Goal: Task Accomplishment & Management: Manage account settings

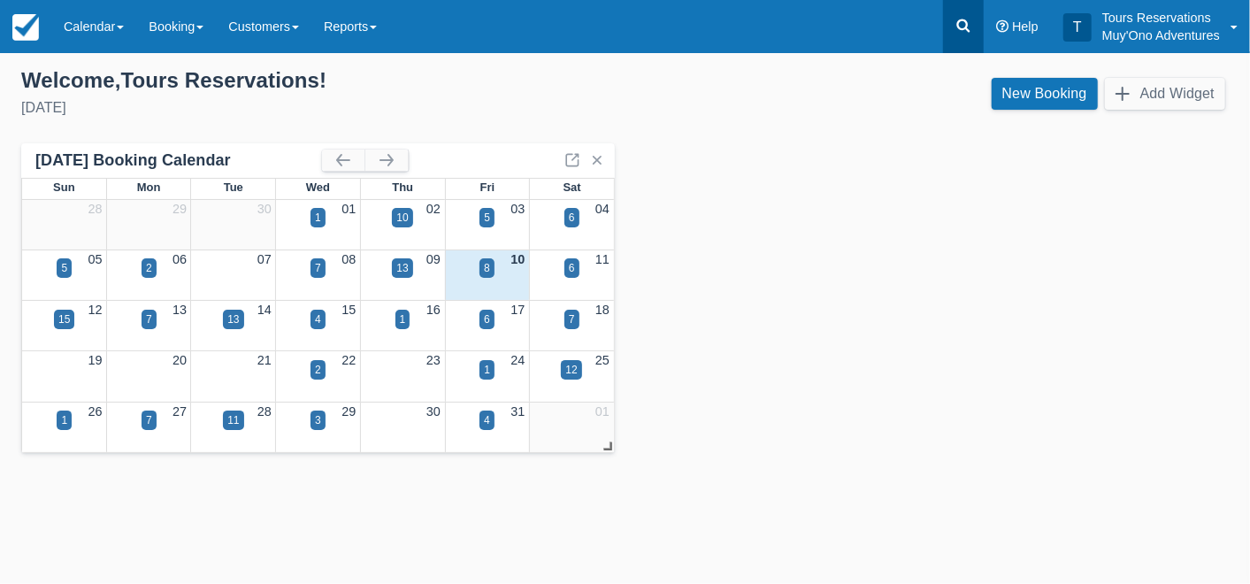
click at [962, 27] on icon at bounding box center [963, 26] width 18 height 18
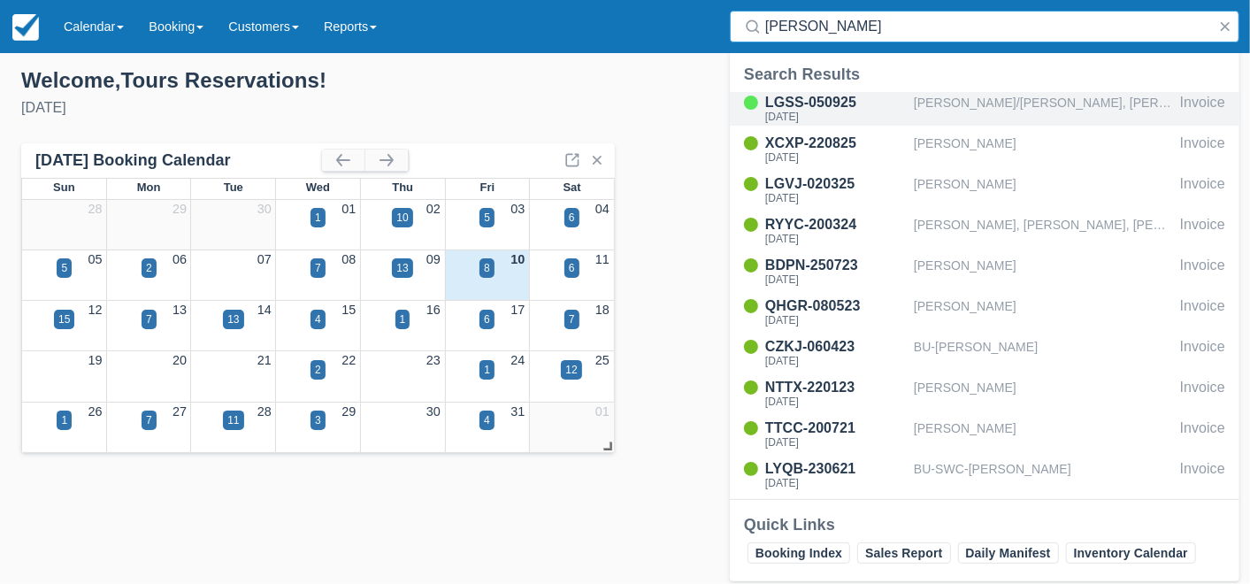
type input "cohen"
click at [964, 103] on div "[PERSON_NAME]/[PERSON_NAME], [PERSON_NAME]/[PERSON_NAME]; [PERSON_NAME]/[PERSON…" at bounding box center [1043, 109] width 259 height 34
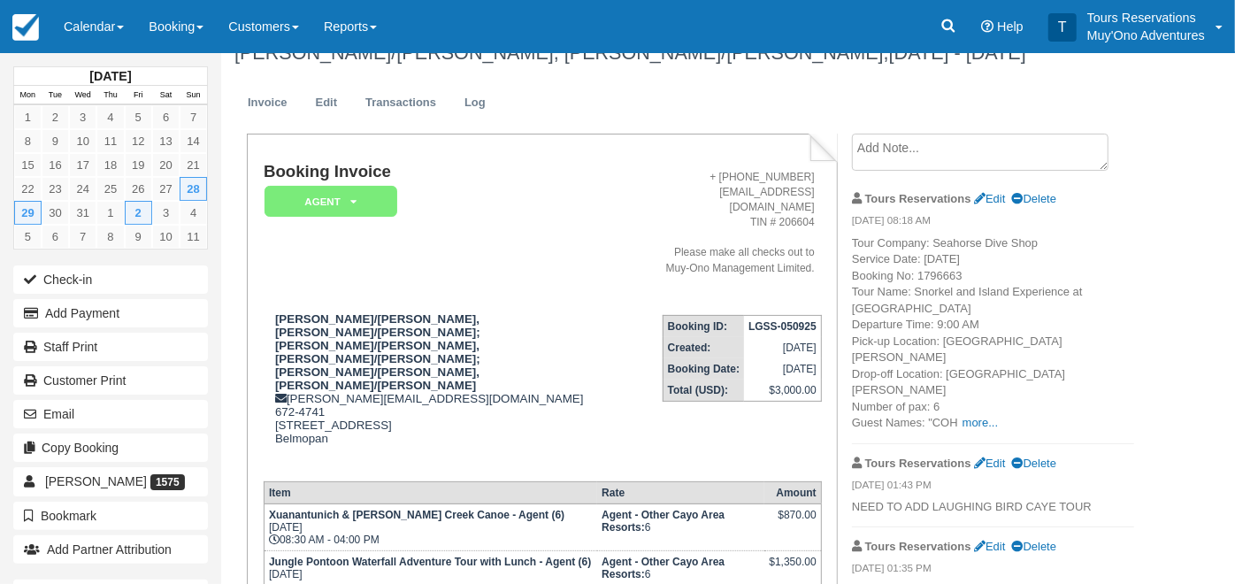
scroll to position [65, 0]
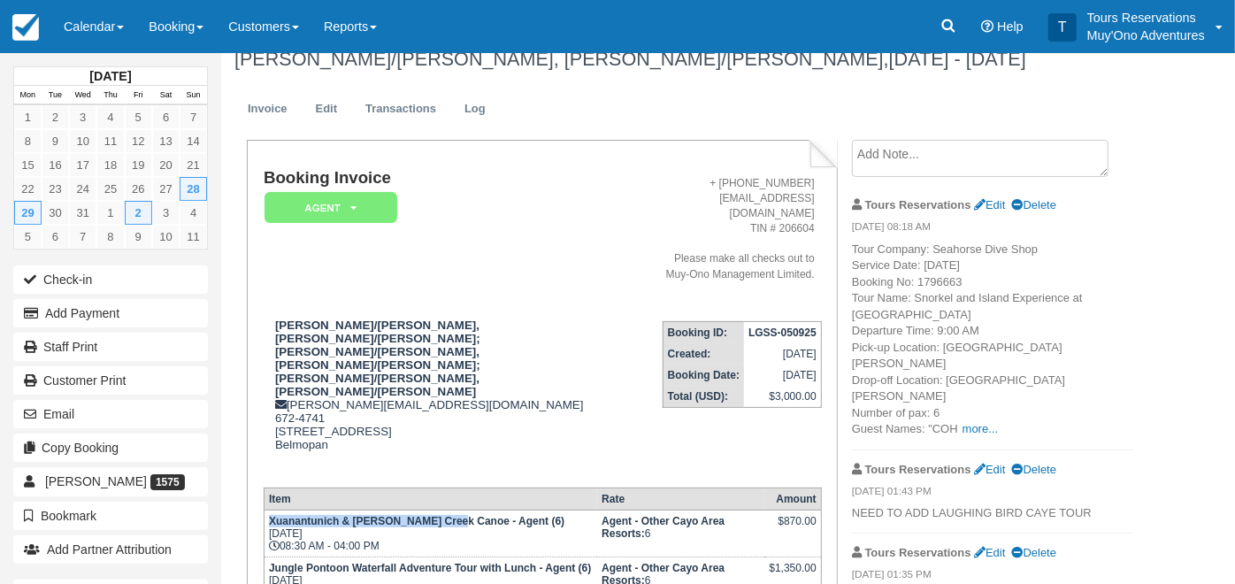
drag, startPoint x: 270, startPoint y: 433, endPoint x: 454, endPoint y: 432, distance: 183.9
click at [454, 515] on strong "Xuanantunich & [PERSON_NAME] Creek Canoe - Agent (6)" at bounding box center [416, 521] width 295 height 12
copy strong "Xuanantunich & Barton Creek Canoe"
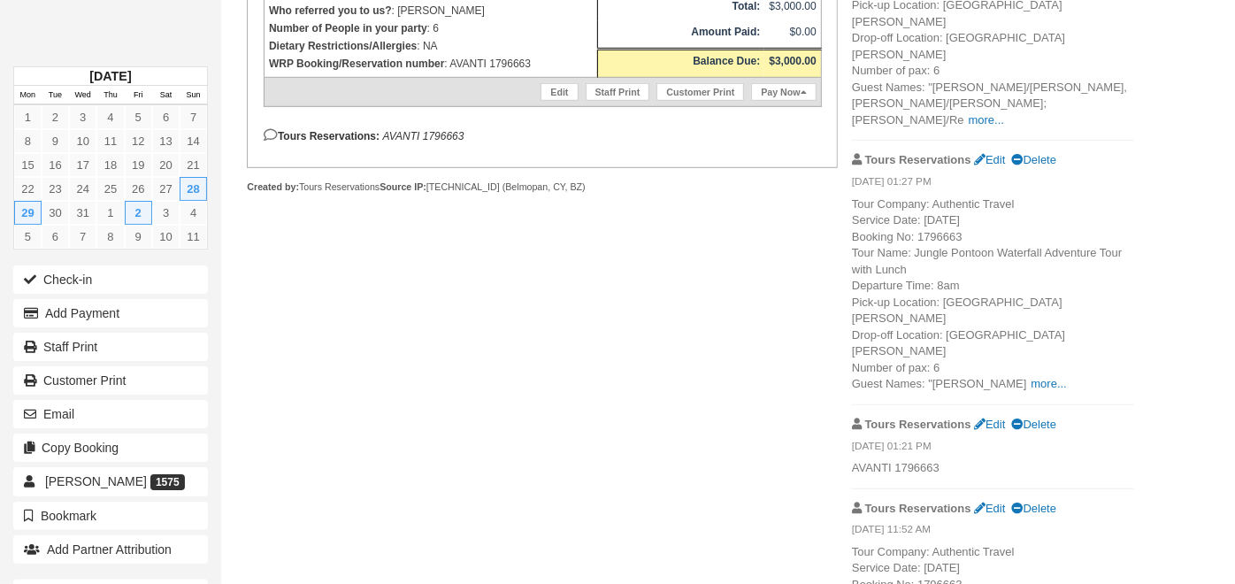
scroll to position [753, 0]
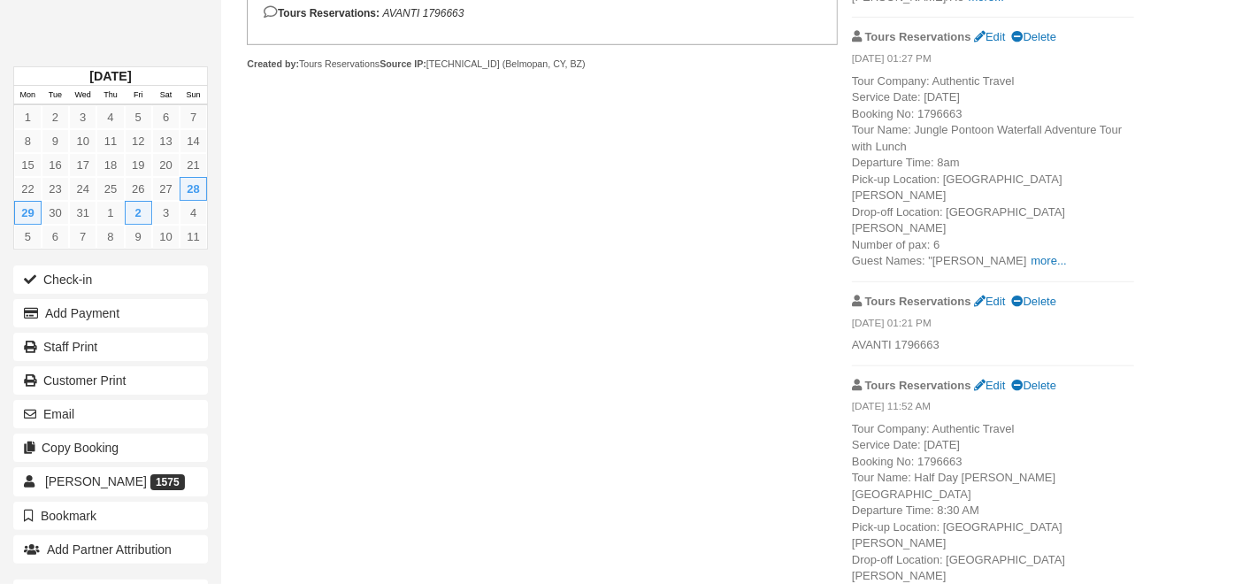
scroll to position [883, 0]
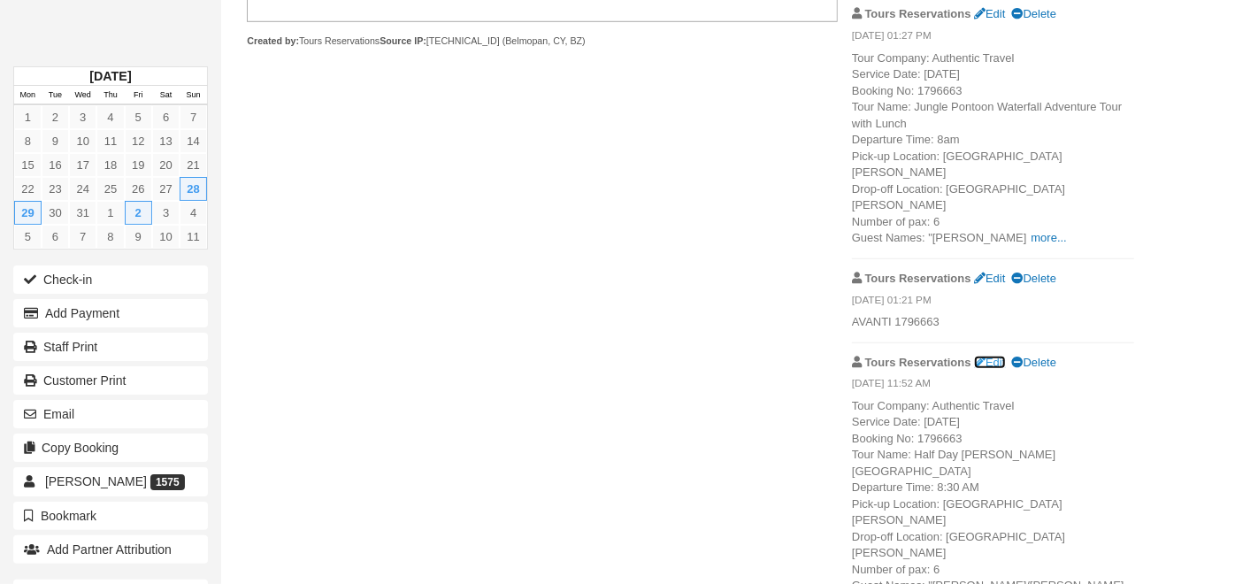
click at [997, 356] on link "Edit" at bounding box center [989, 362] width 31 height 13
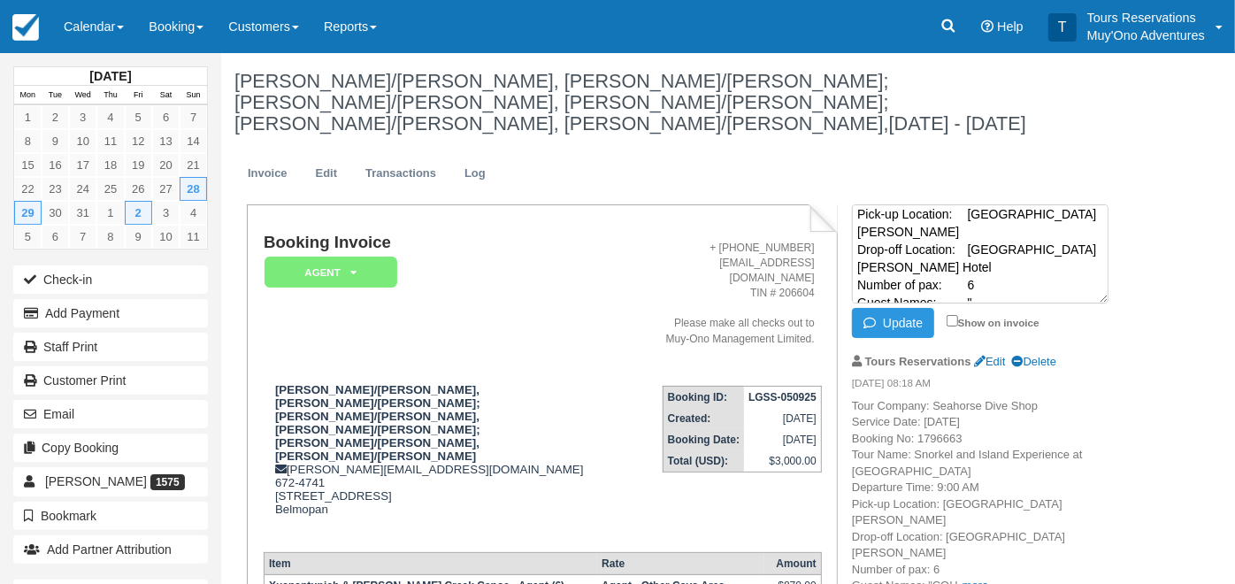
scroll to position [0, 0]
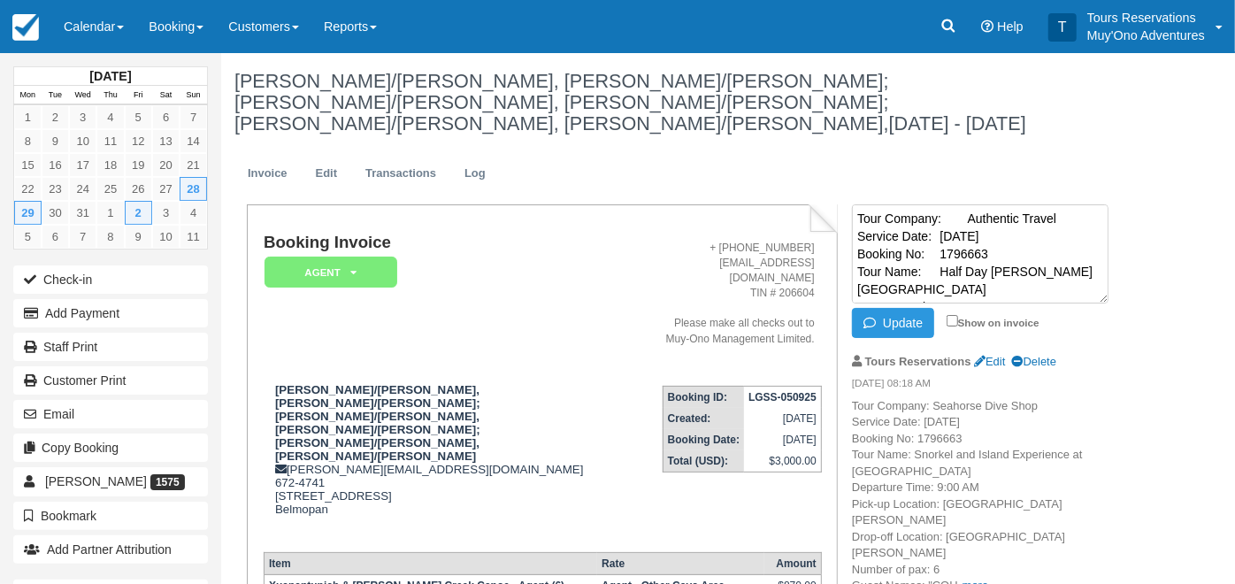
click at [859, 204] on textarea "Tour Company: Authentic Travel Service Date: 28-Dec-25 Booking No: 1796663 Tour…" at bounding box center [980, 253] width 256 height 99
paste textarea "Xuanantunich & Barton Creek Canoe"
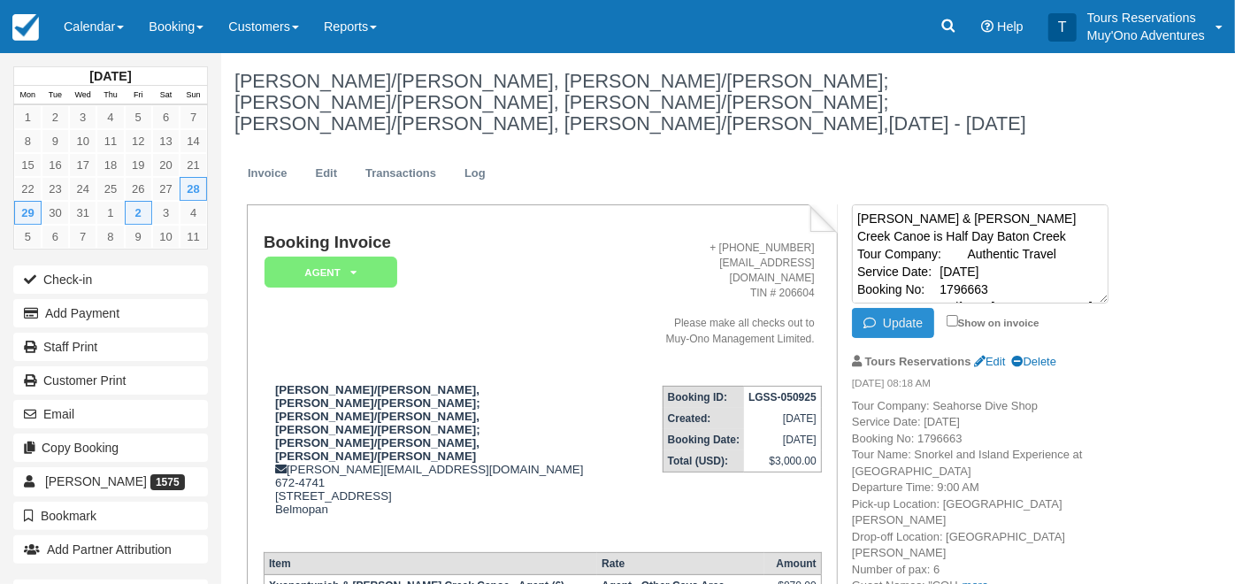
type textarea "Xuanantunich & Barton Creek Canoe is Half Day Baton Creek Tour Company: Authent…"
click at [894, 308] on button "Update" at bounding box center [893, 323] width 82 height 30
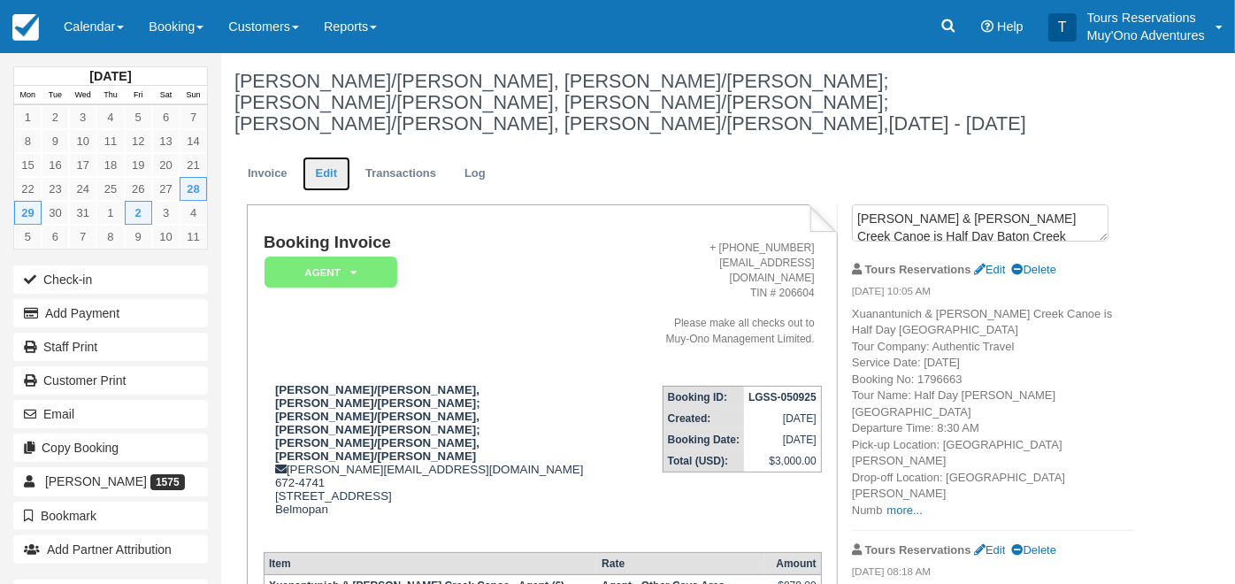
click at [331, 157] on link "Edit" at bounding box center [326, 174] width 48 height 34
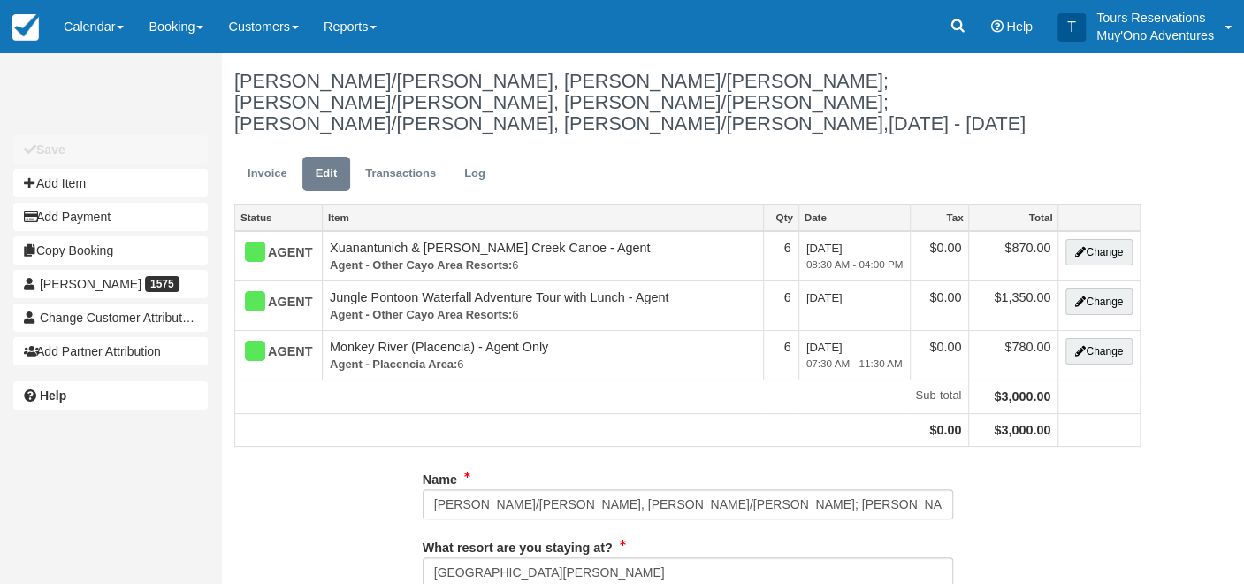
type input "672-4741"
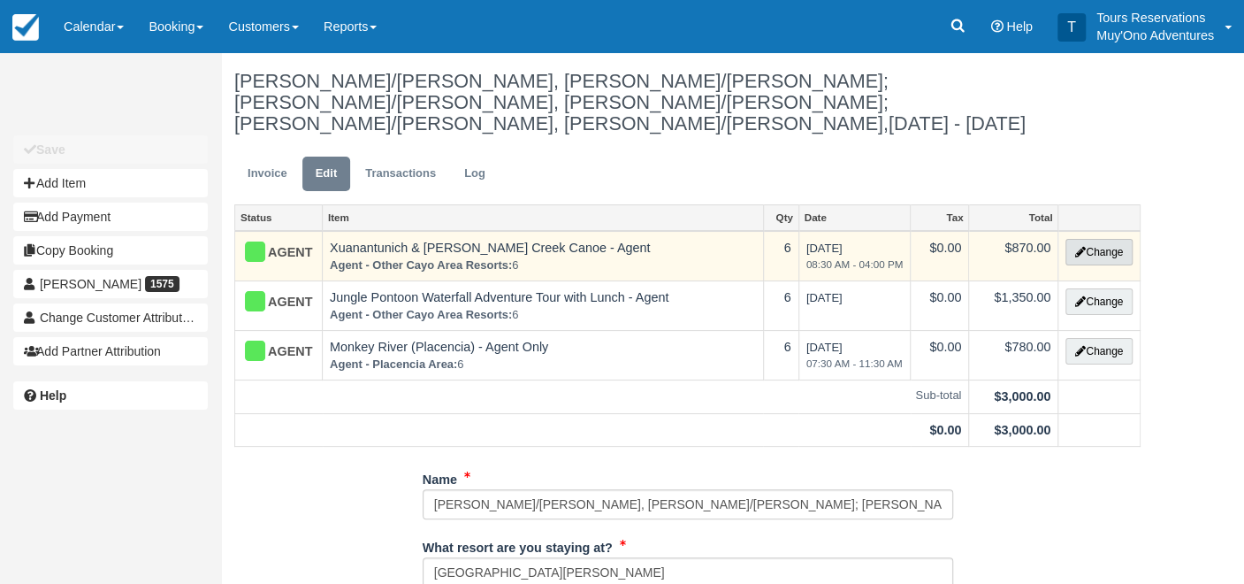
click at [1098, 239] on button "Change" at bounding box center [1099, 252] width 67 height 27
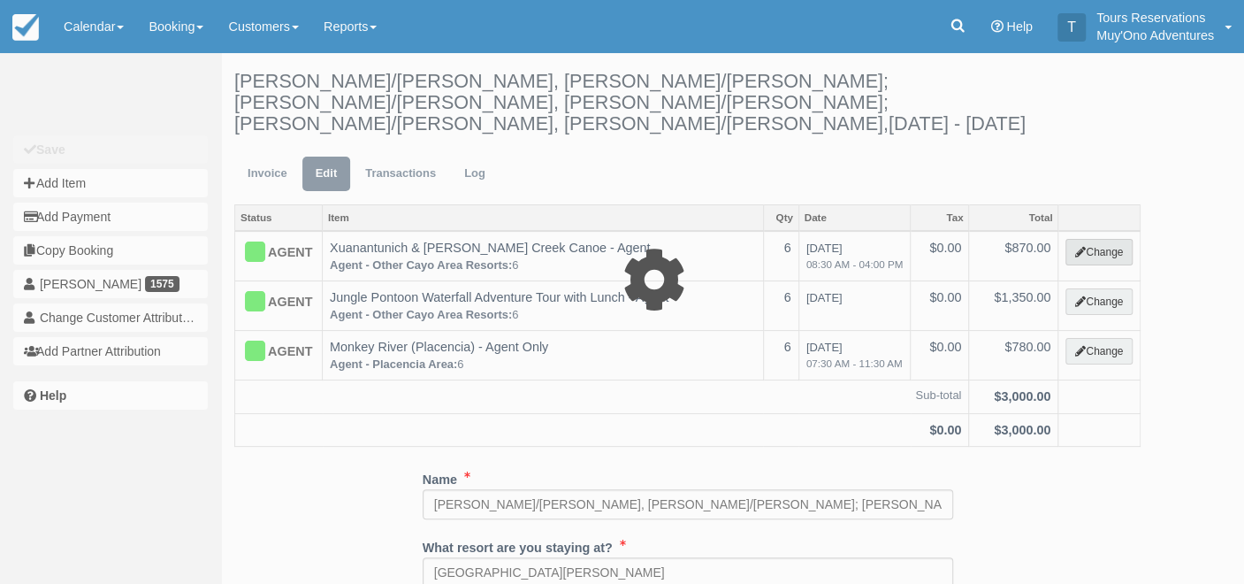
select select "62"
type input "870.00"
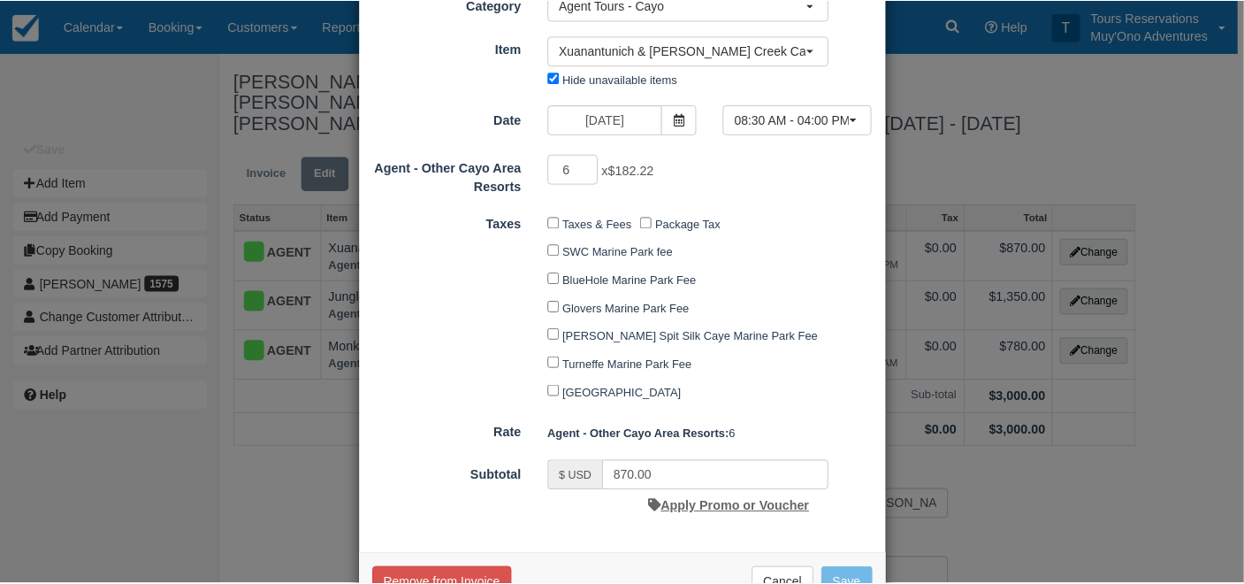
scroll to position [152, 0]
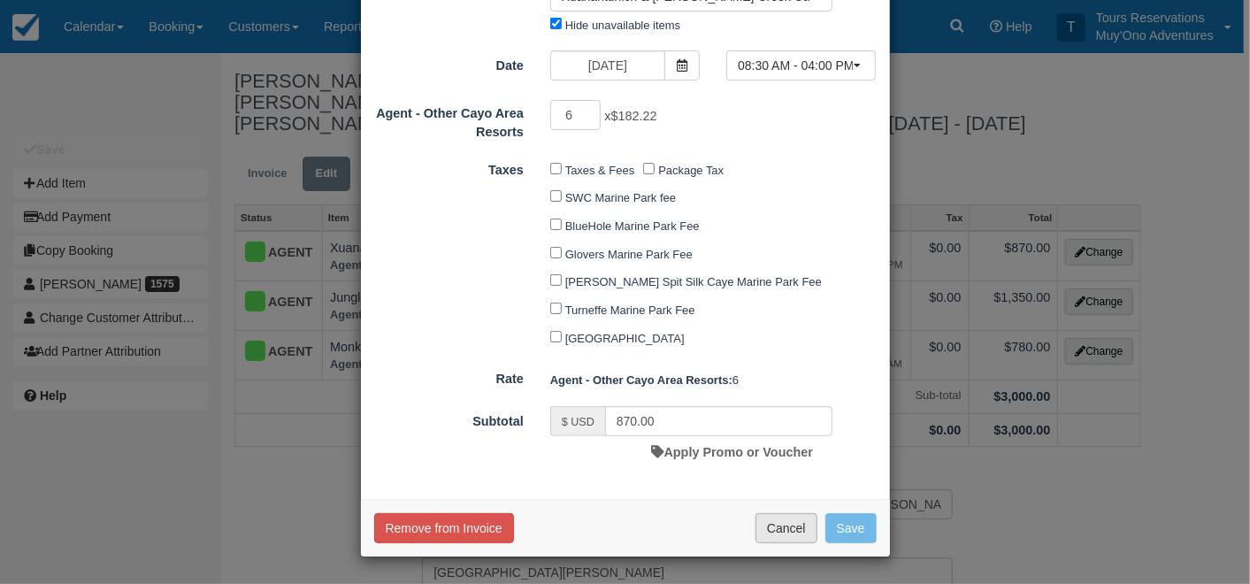
click at [783, 538] on button "Cancel" at bounding box center [786, 528] width 62 height 30
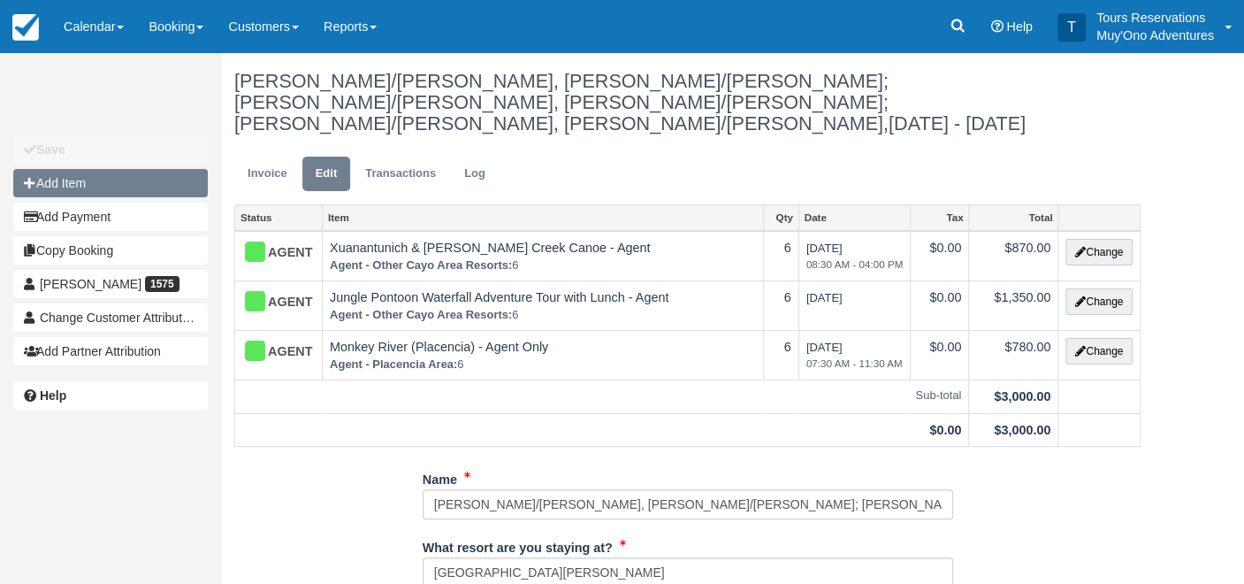
click at [94, 188] on button "Add Item" at bounding box center [110, 183] width 195 height 28
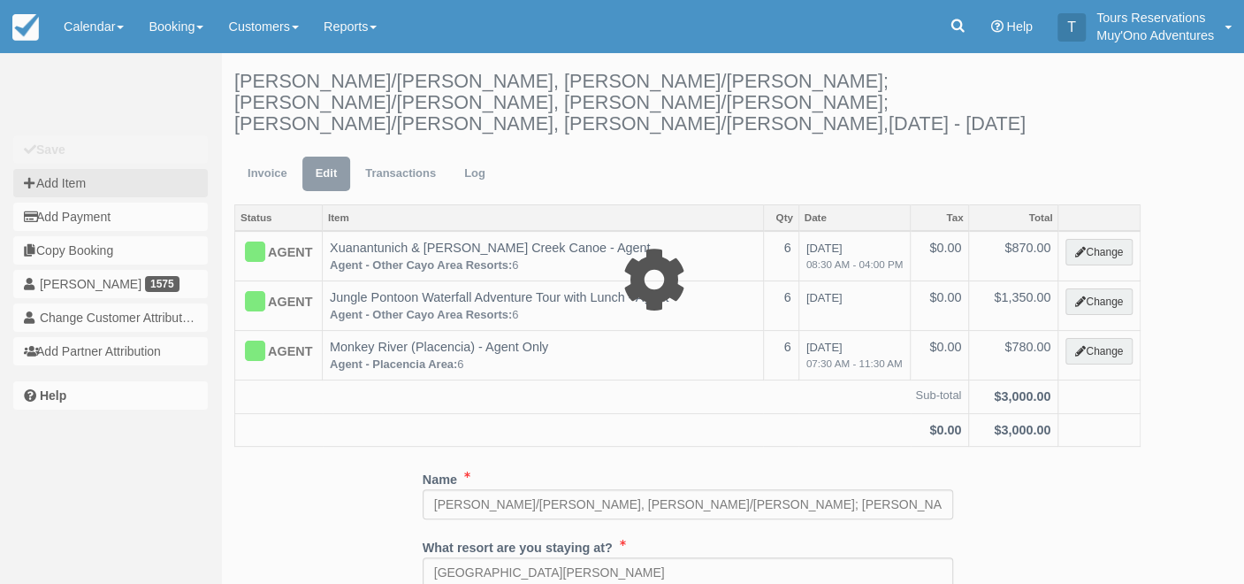
select select "61"
type input "0.00"
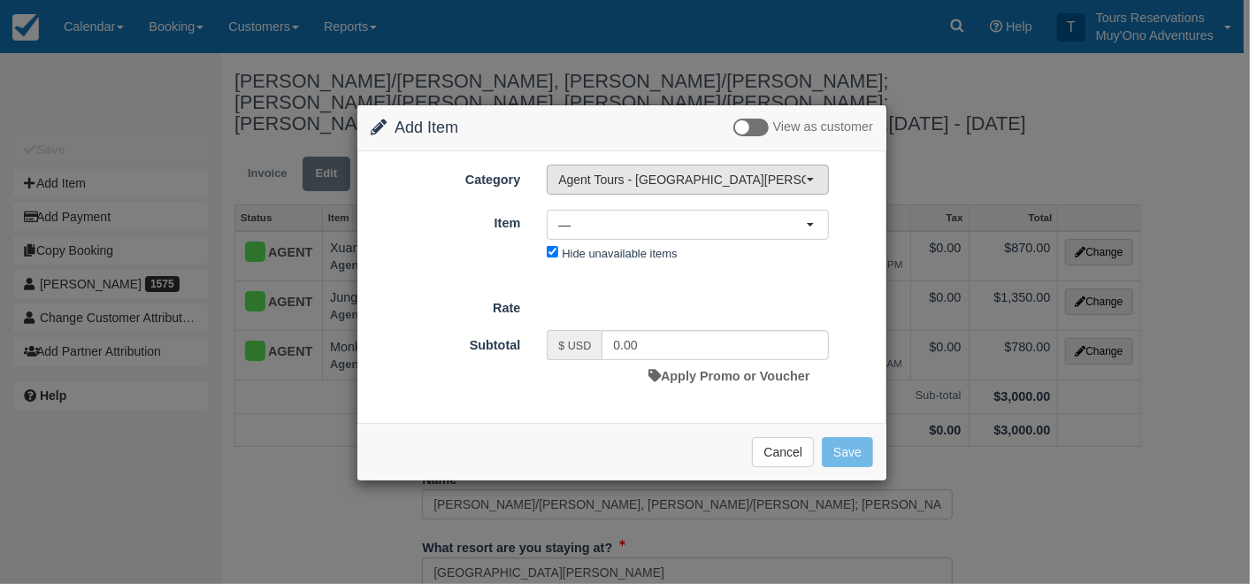
click at [622, 178] on span "Agent Tours - [GEOGRAPHIC_DATA][PERSON_NAME] Caulker/[GEOGRAPHIC_DATA] City Tou…" at bounding box center [682, 180] width 248 height 18
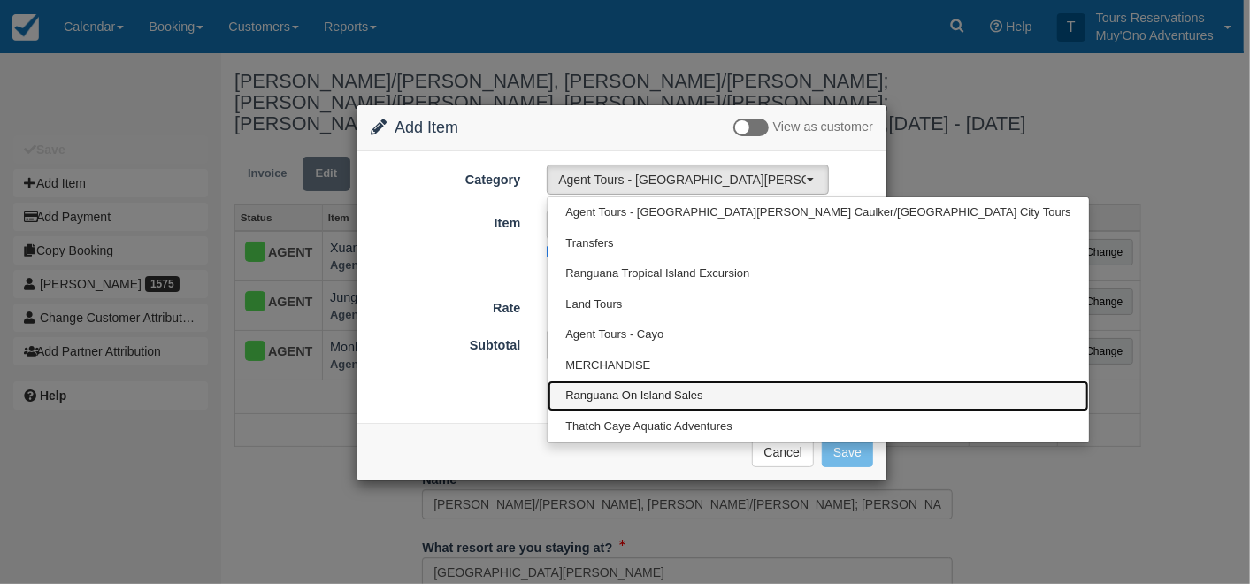
click at [614, 392] on span "Ranguana On Island Sales" at bounding box center [633, 395] width 137 height 17
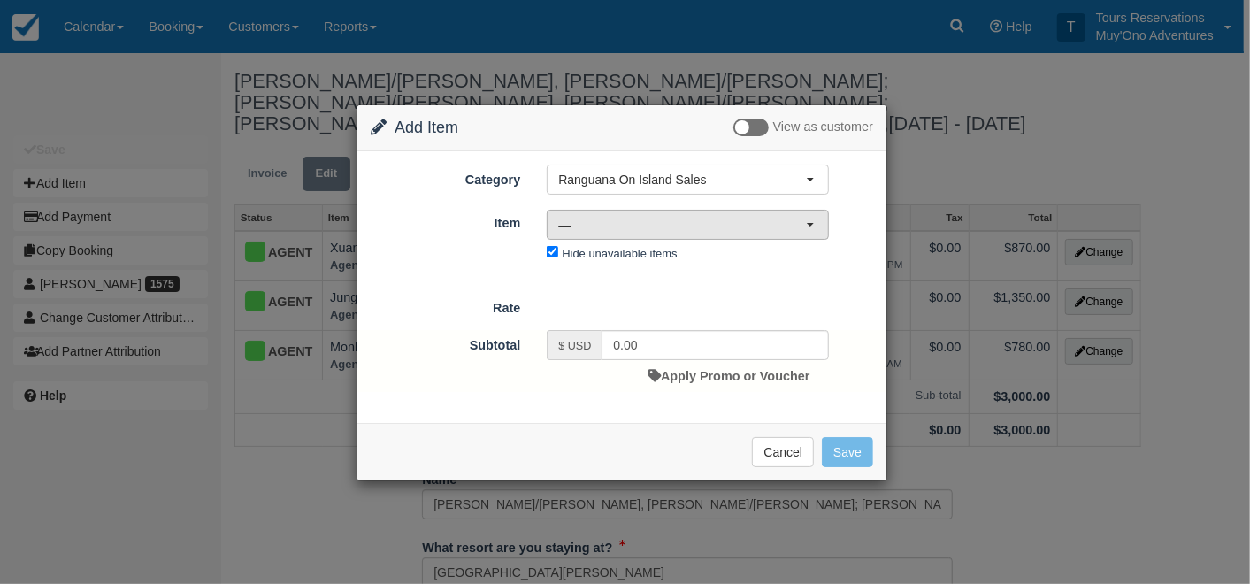
click at [679, 218] on span "—" at bounding box center [682, 225] width 248 height 18
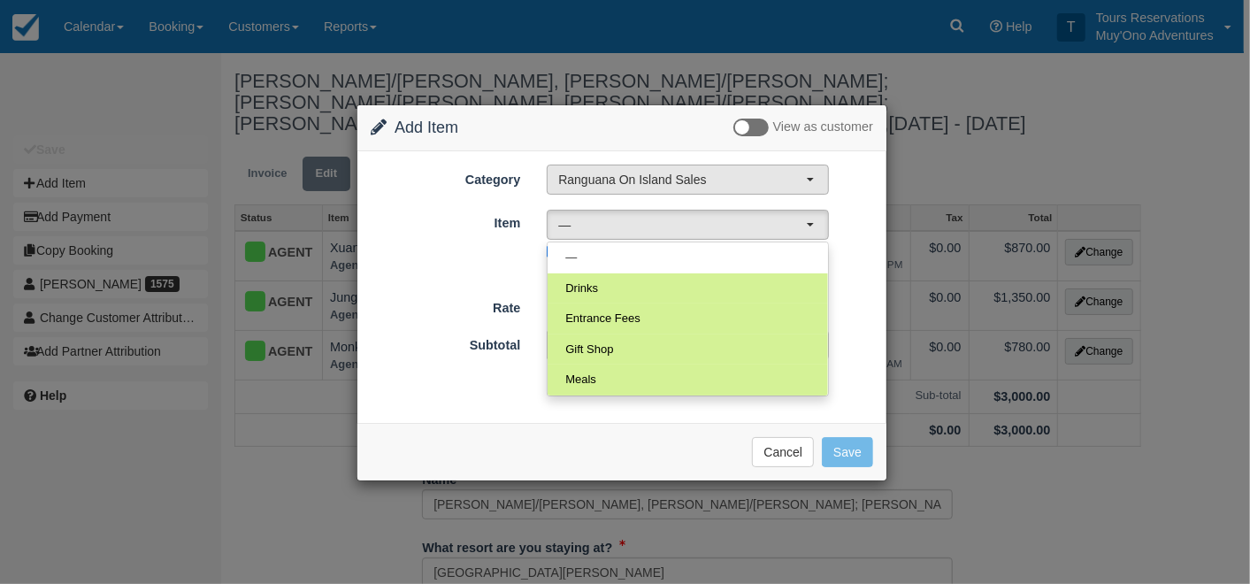
click at [661, 184] on span "Ranguana On Island Sales" at bounding box center [682, 180] width 248 height 18
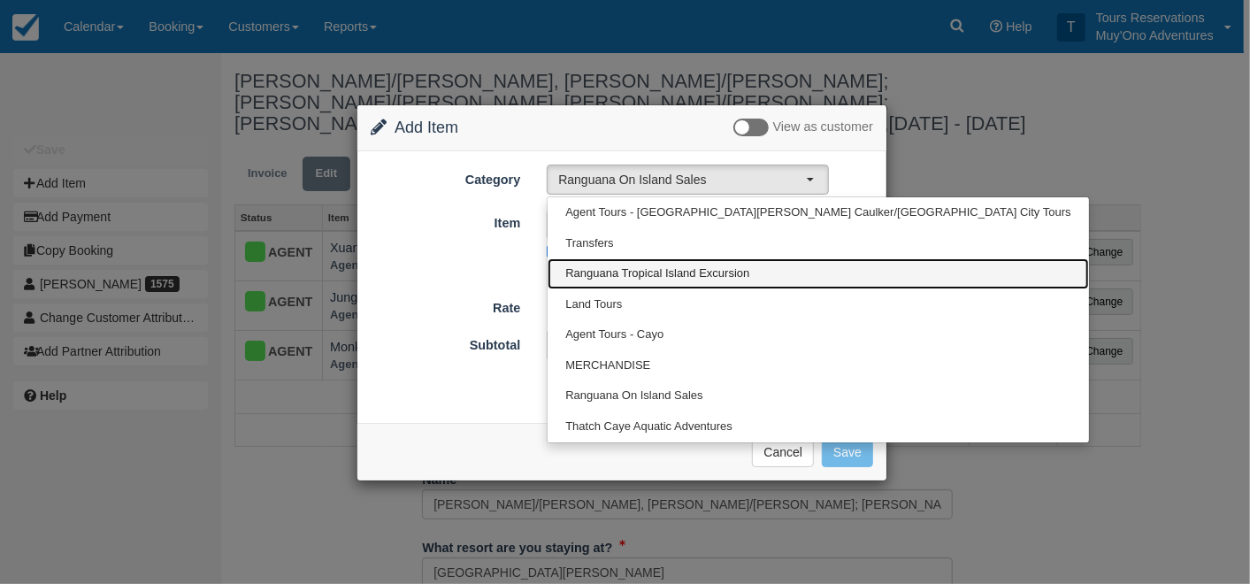
click at [672, 277] on span "Ranguana Tropical Island Excursion" at bounding box center [657, 273] width 184 height 17
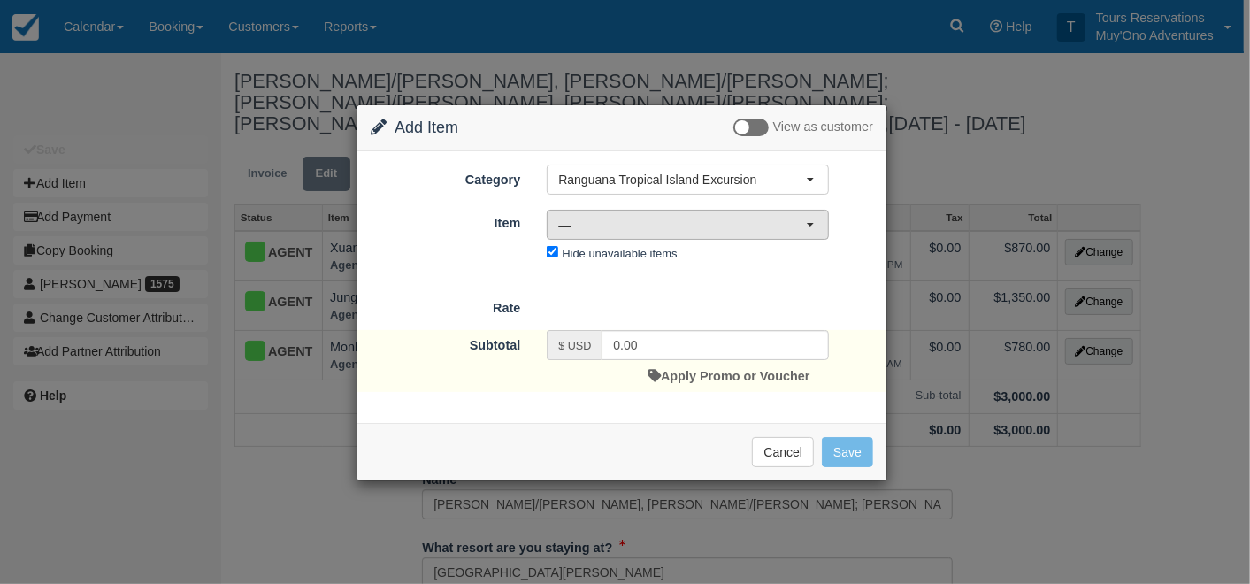
click at [664, 222] on span "—" at bounding box center [682, 225] width 248 height 18
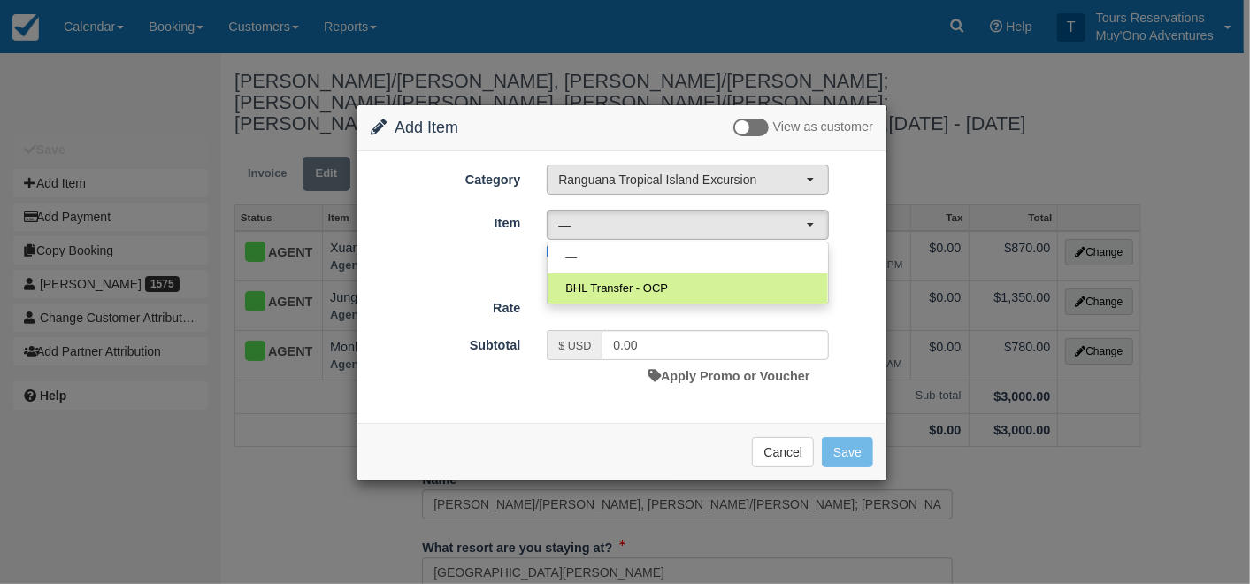
click at [699, 174] on span "Ranguana Tropical Island Excursion" at bounding box center [682, 180] width 248 height 18
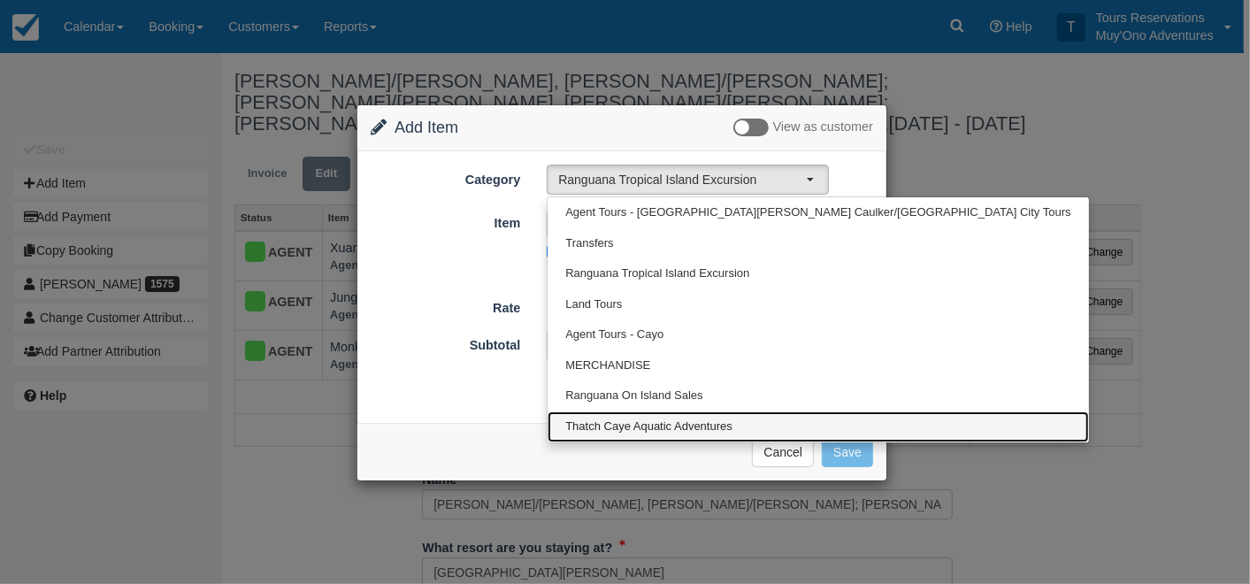
click at [614, 424] on span "Thatch Caye Aquatic Adventures" at bounding box center [648, 426] width 167 height 17
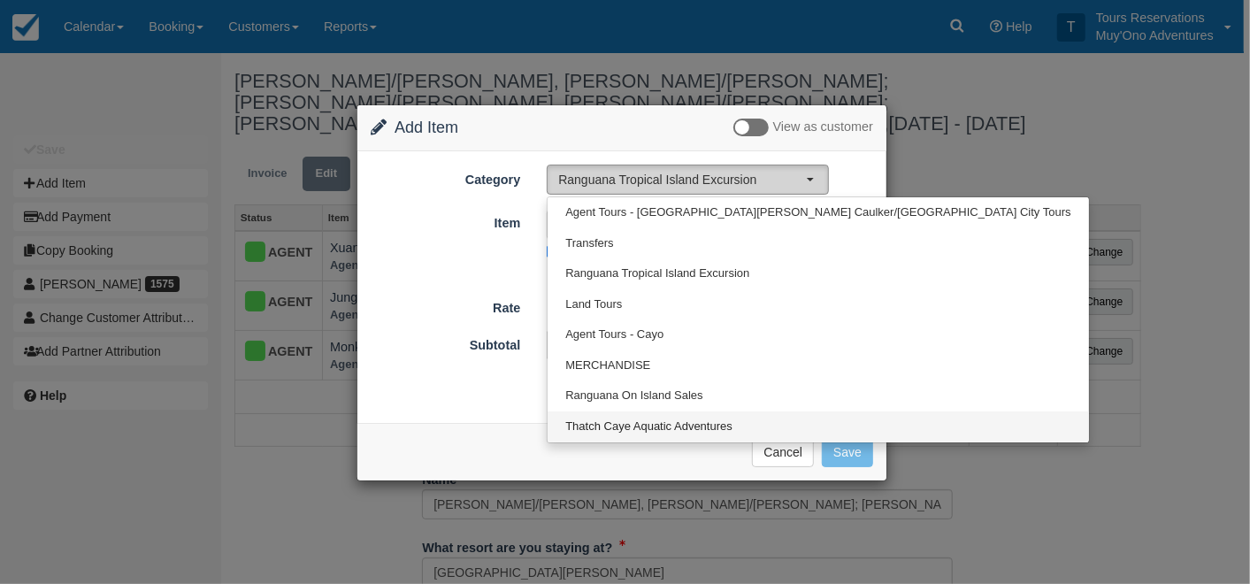
select select "64"
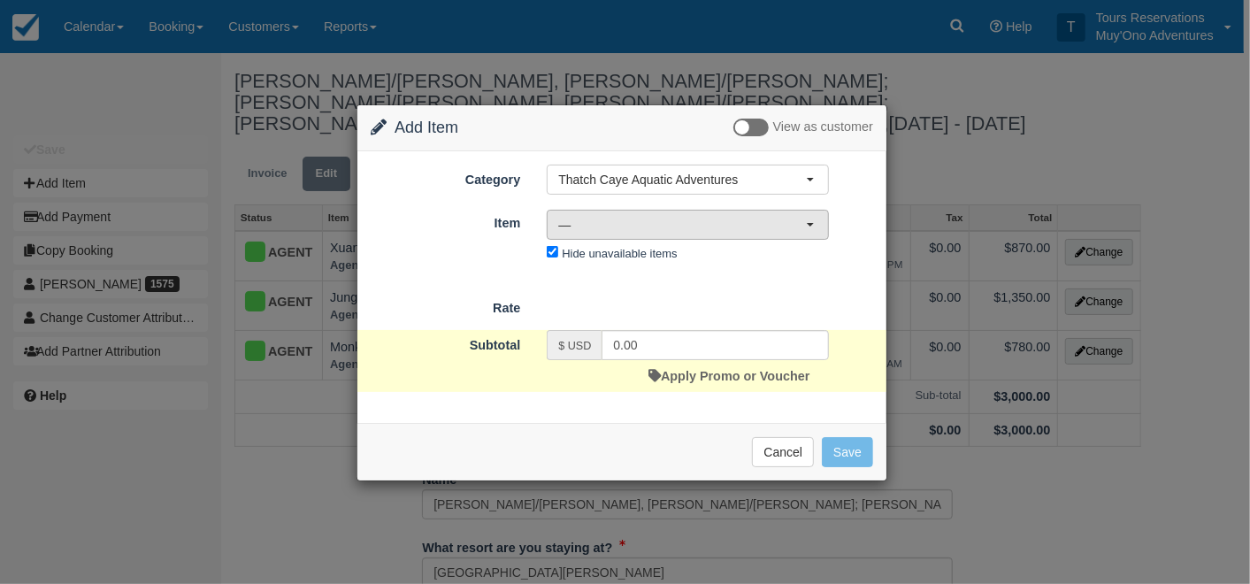
click at [637, 220] on span "—" at bounding box center [682, 225] width 248 height 18
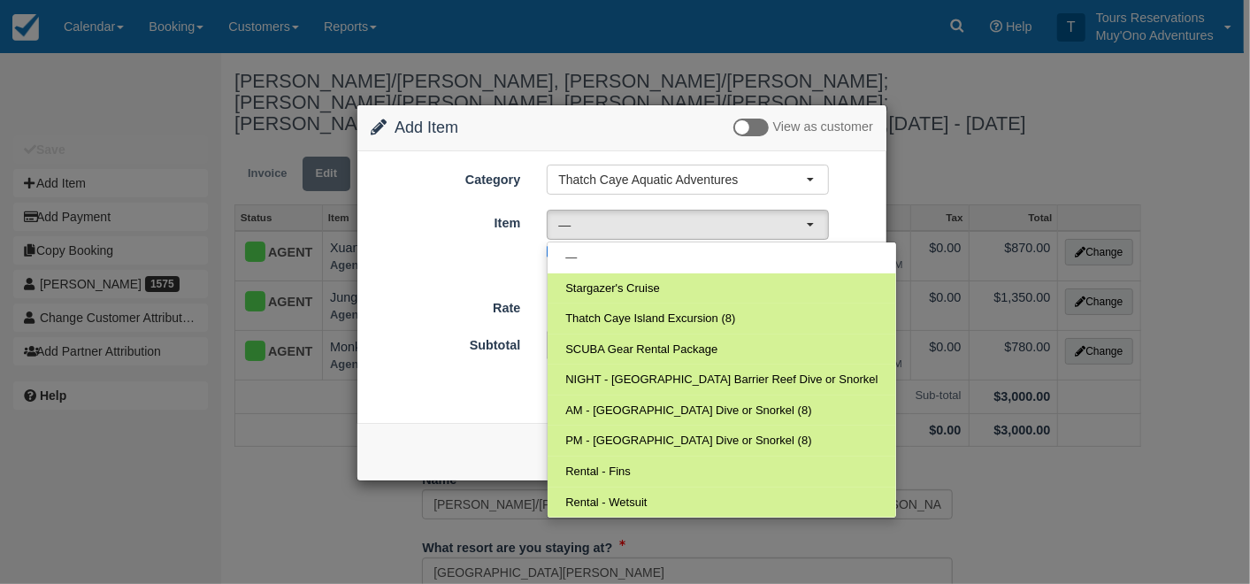
click at [502, 404] on div "Category Thatch Caye Aquatic Adventures Agent Tours - San Pedro/Caye Caulker/Be…" at bounding box center [621, 286] width 529 height 271
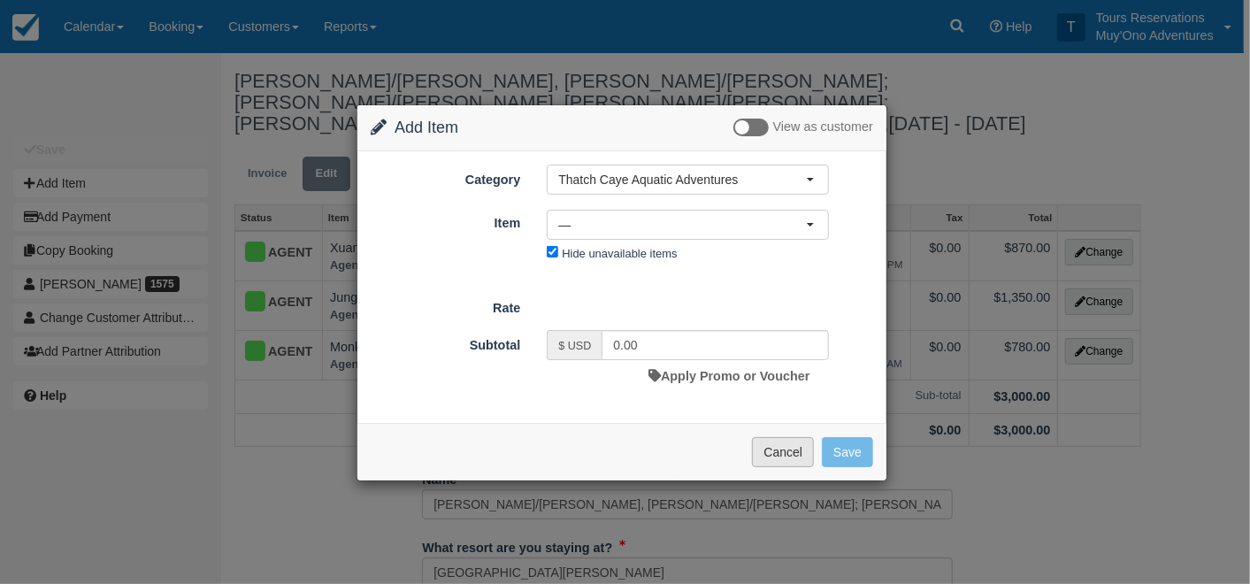
click at [783, 462] on button "Cancel" at bounding box center [783, 452] width 62 height 30
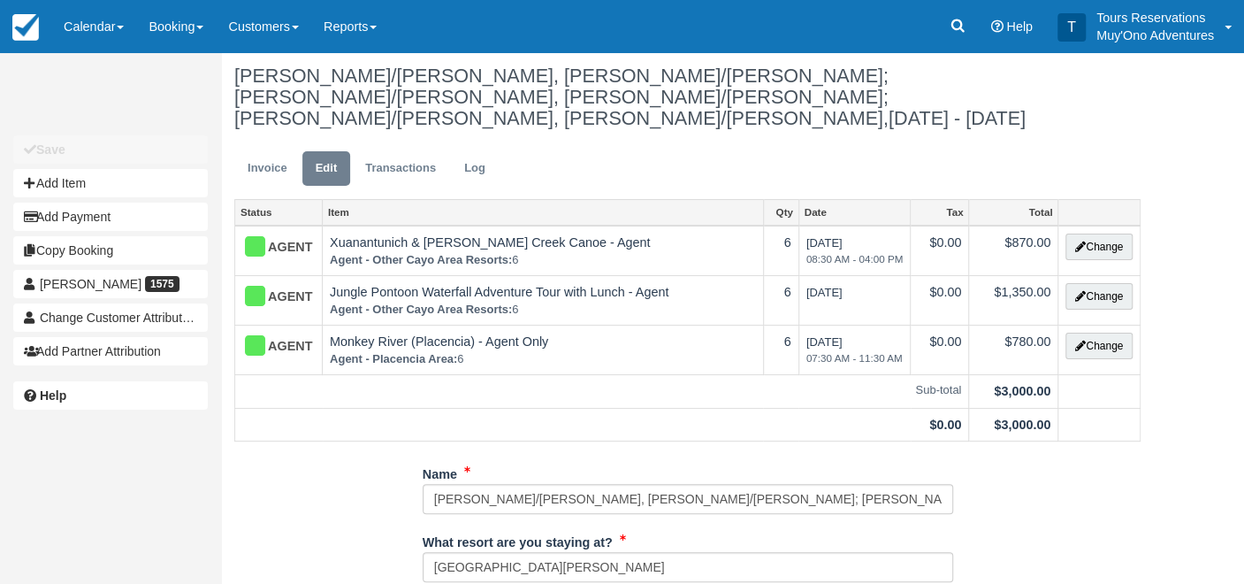
scroll to position [0, 0]
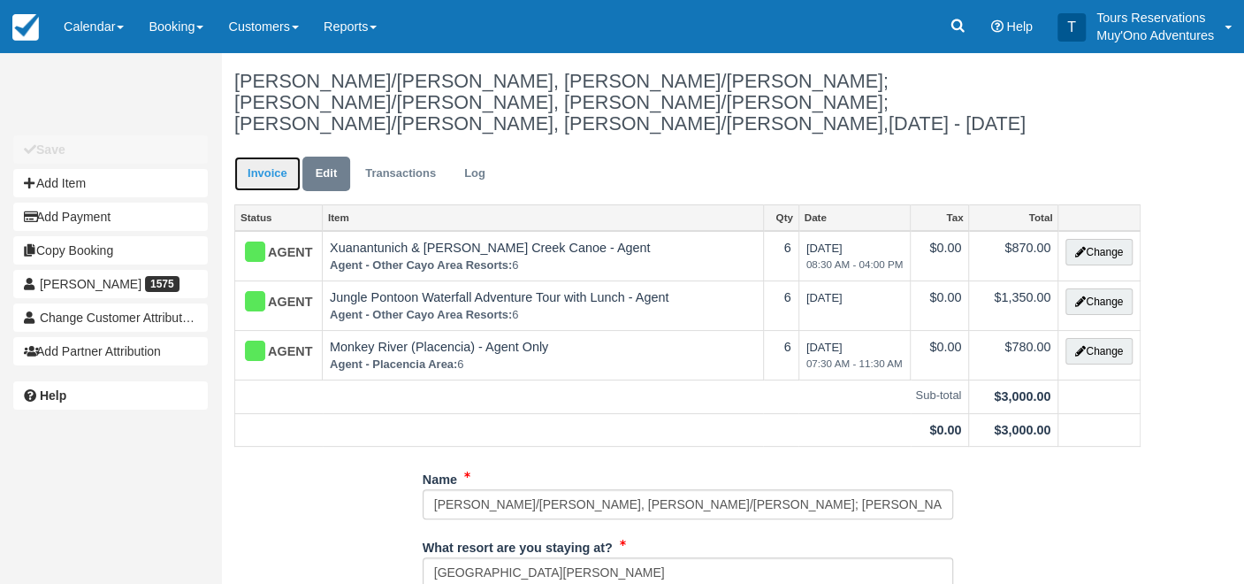
click at [254, 157] on link "Invoice" at bounding box center [267, 174] width 66 height 34
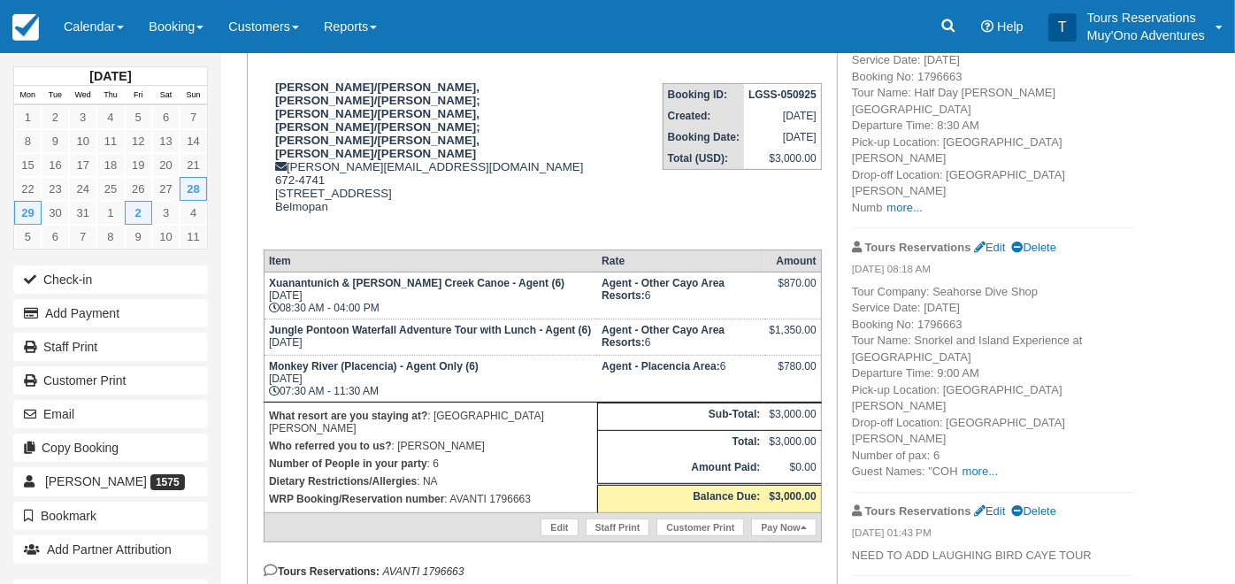
scroll to position [294, 0]
